Goal: Information Seeking & Learning: Check status

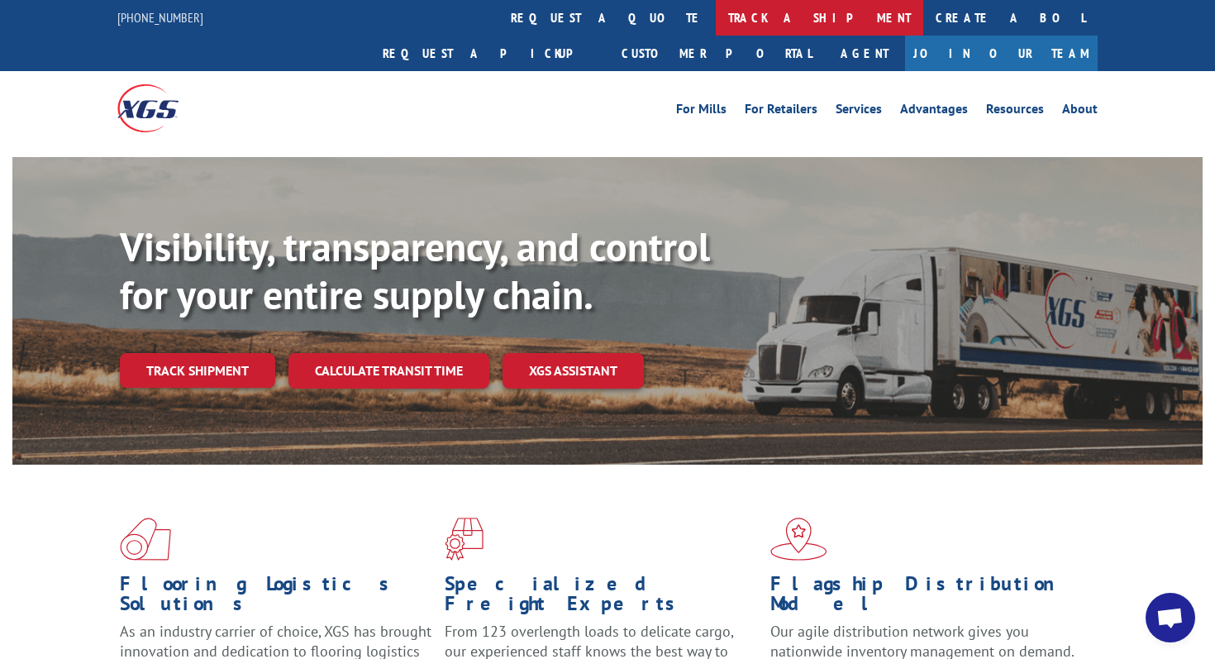
click at [716, 16] on link "track a shipment" at bounding box center [819, 18] width 207 height 36
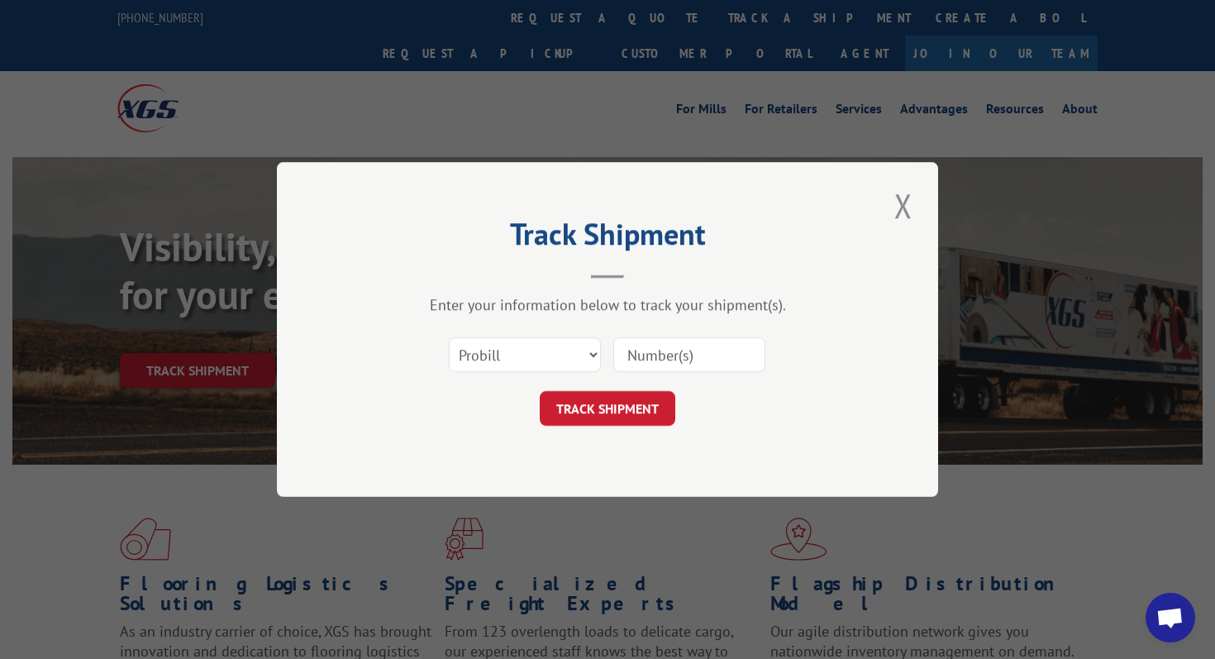
click at [534, 336] on div "Select category... Probill BOL PO" at bounding box center [525, 355] width 150 height 38
click at [531, 355] on select "Select category... Probill BOL PO" at bounding box center [525, 354] width 152 height 35
click at [449, 337] on select "Select category... Probill BOL PO" at bounding box center [525, 354] width 152 height 35
click at [528, 338] on select "Select category... Probill BOL PO" at bounding box center [525, 354] width 152 height 35
select select "bol"
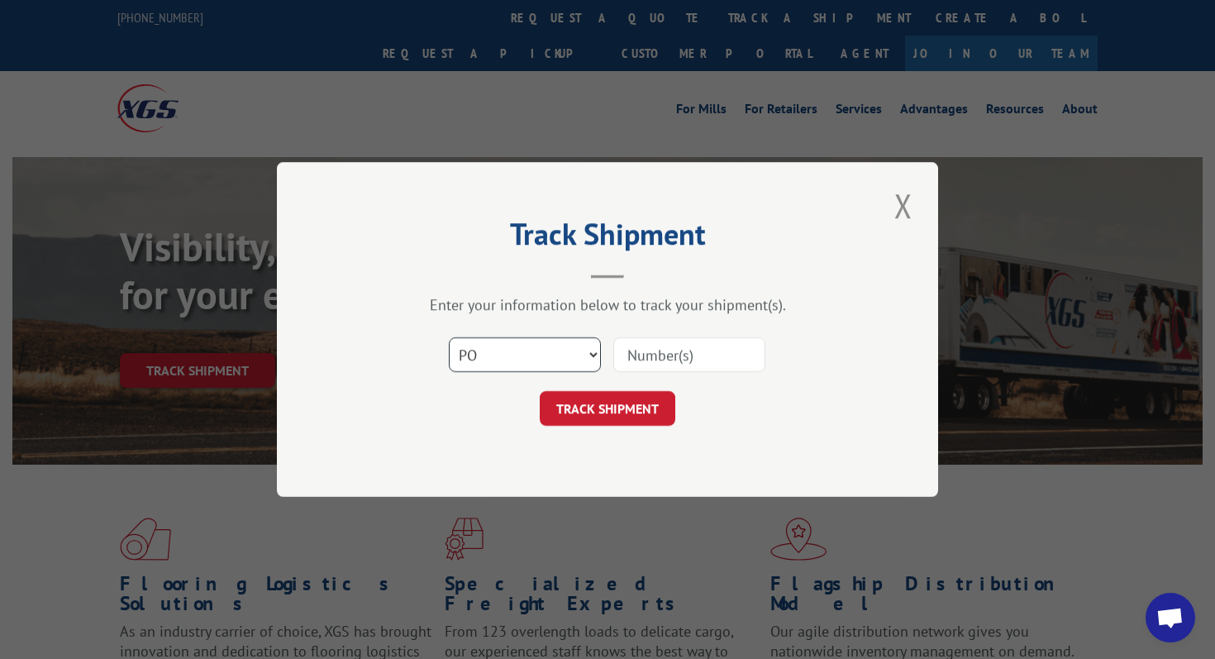
click at [449, 337] on select "Select category... Probill BOL PO" at bounding box center [525, 354] width 152 height 35
click at [643, 341] on input at bounding box center [689, 354] width 152 height 35
paste input "814102"
type input "814102"
click button "TRACK SHIPMENT" at bounding box center [608, 408] width 136 height 35
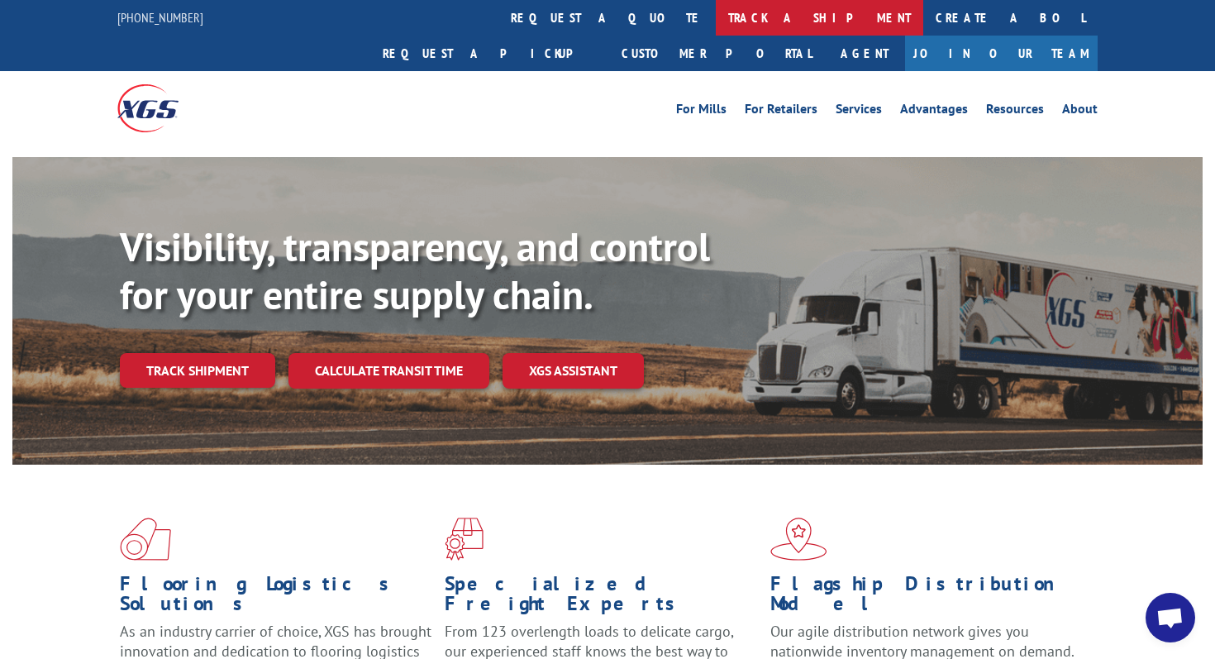
click at [716, 17] on link "track a shipment" at bounding box center [819, 18] width 207 height 36
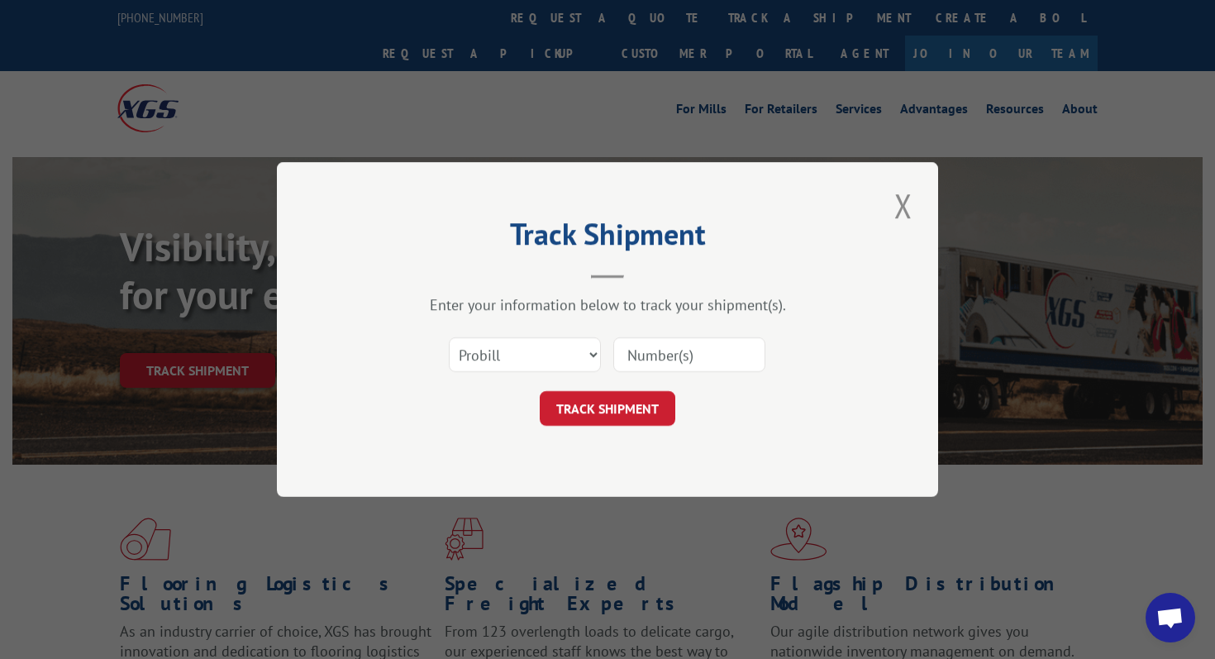
click at [641, 341] on input at bounding box center [689, 354] width 152 height 35
paste input "17538768"
type input "17538768"
click button "TRACK SHIPMENT" at bounding box center [608, 408] width 136 height 35
